Goal: Task Accomplishment & Management: Manage account settings

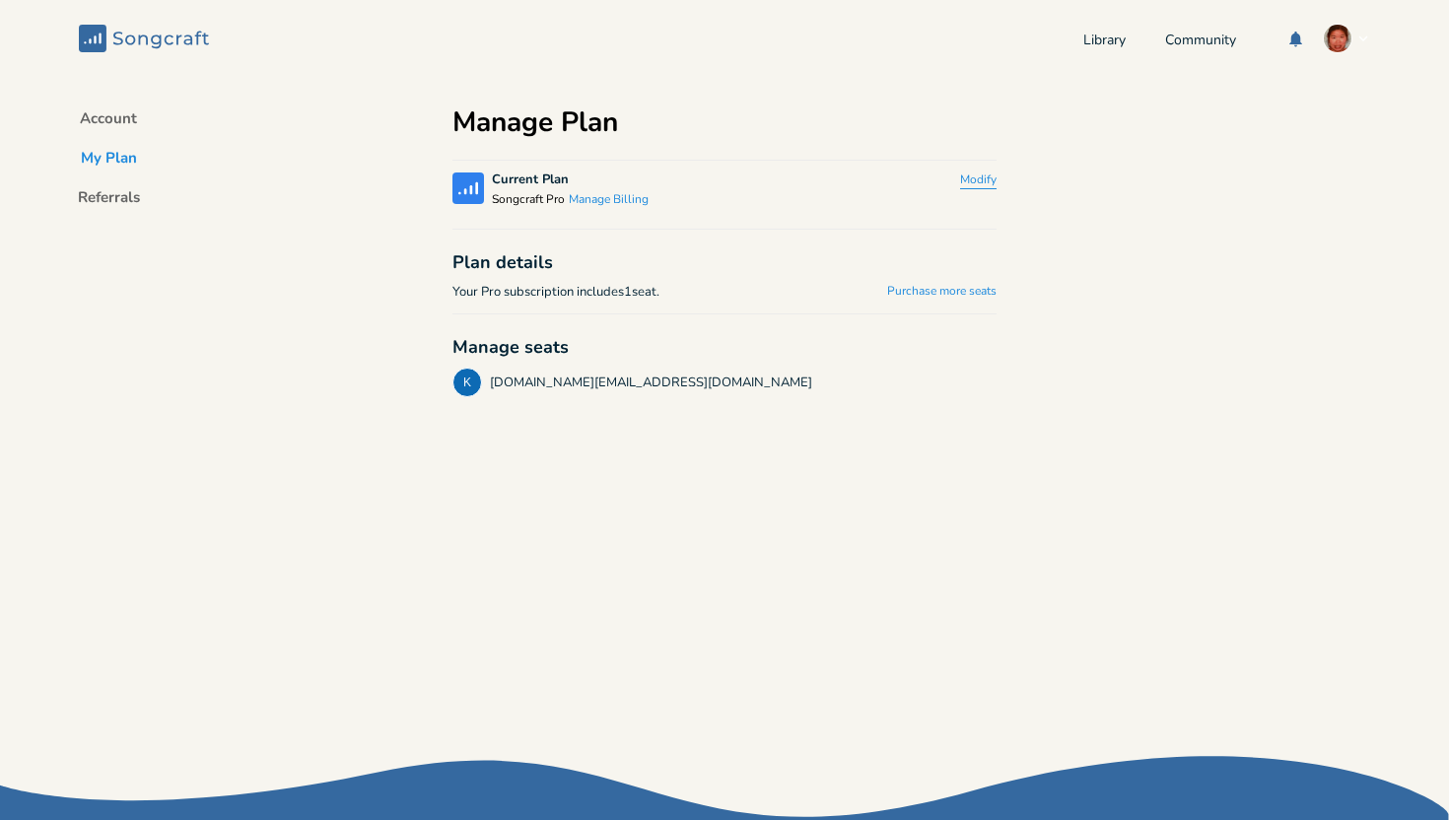
click at [966, 173] on button "Modify" at bounding box center [978, 181] width 36 height 17
click at [955, 183] on button "Downgrade" at bounding box center [946, 189] width 101 height 32
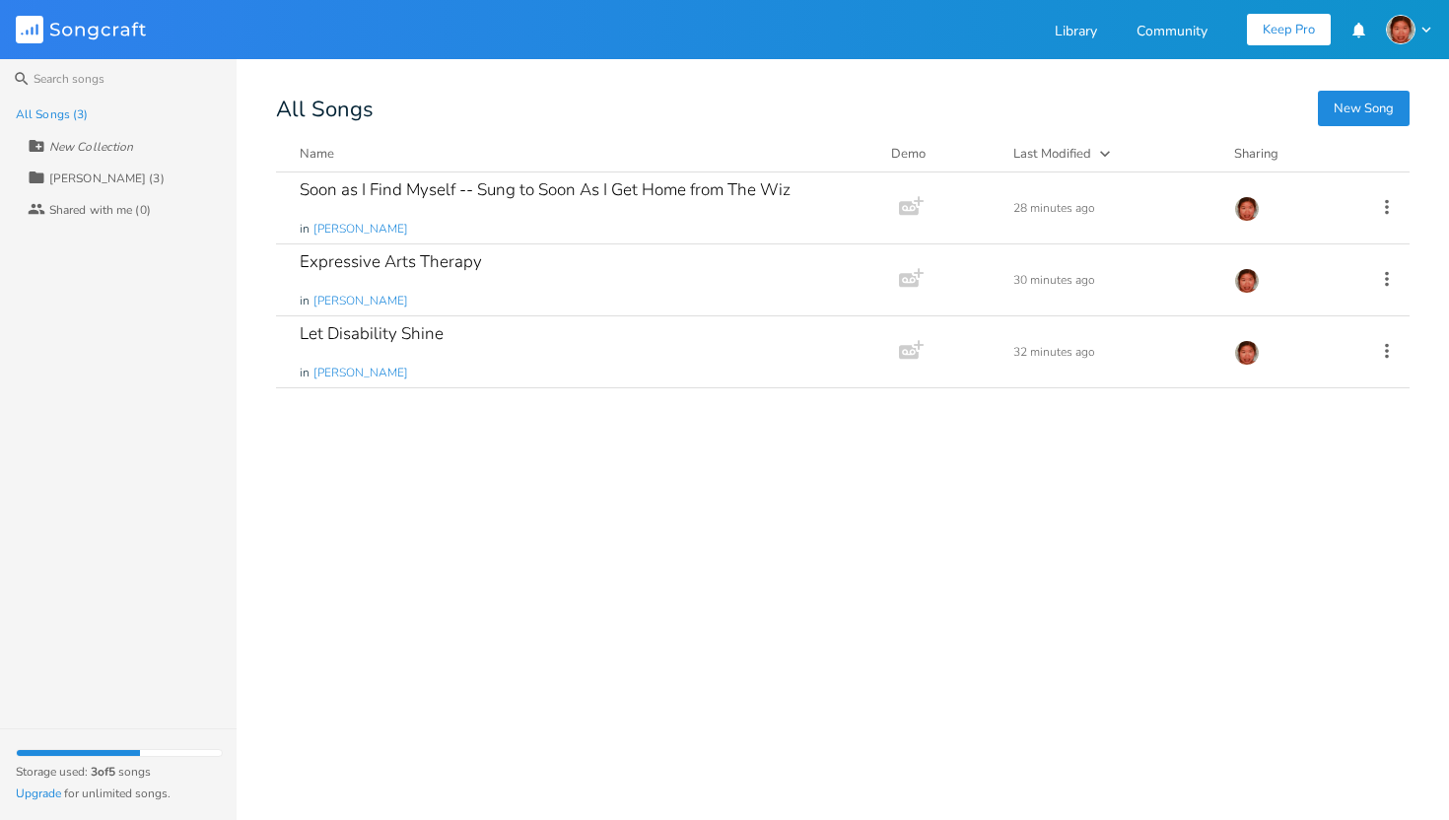
click at [1167, 16] on div "Library Community Keep Pro" at bounding box center [1244, 29] width 379 height 35
click at [1167, 25] on link "Community" at bounding box center [1172, 33] width 71 height 17
